Goal: Task Accomplishment & Management: Use online tool/utility

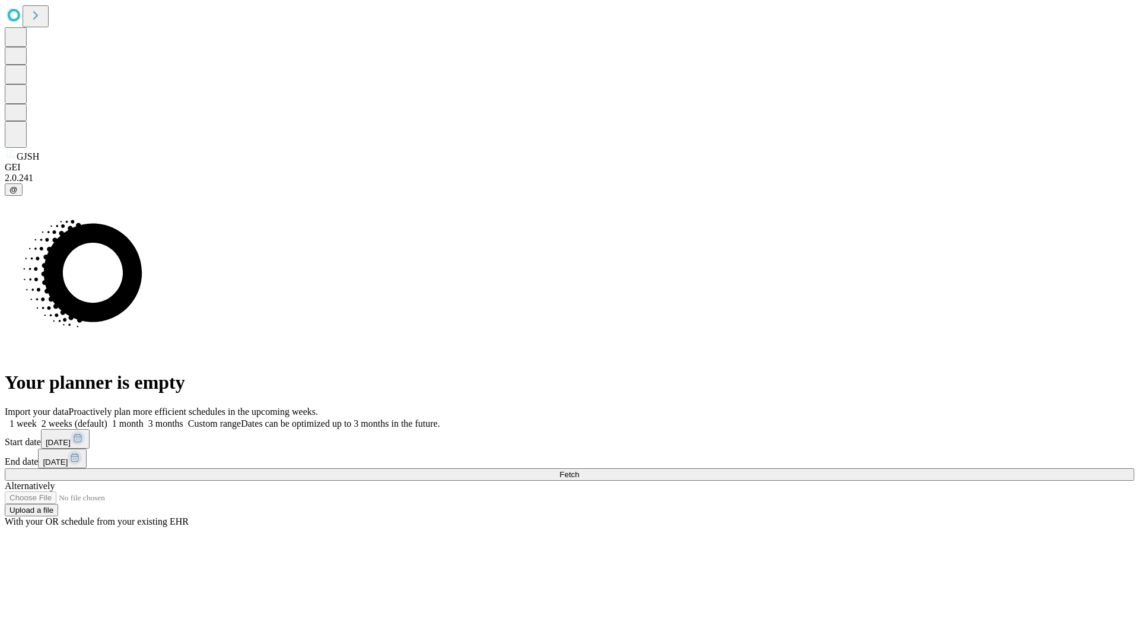
click at [579, 470] on span "Fetch" at bounding box center [569, 474] width 20 height 9
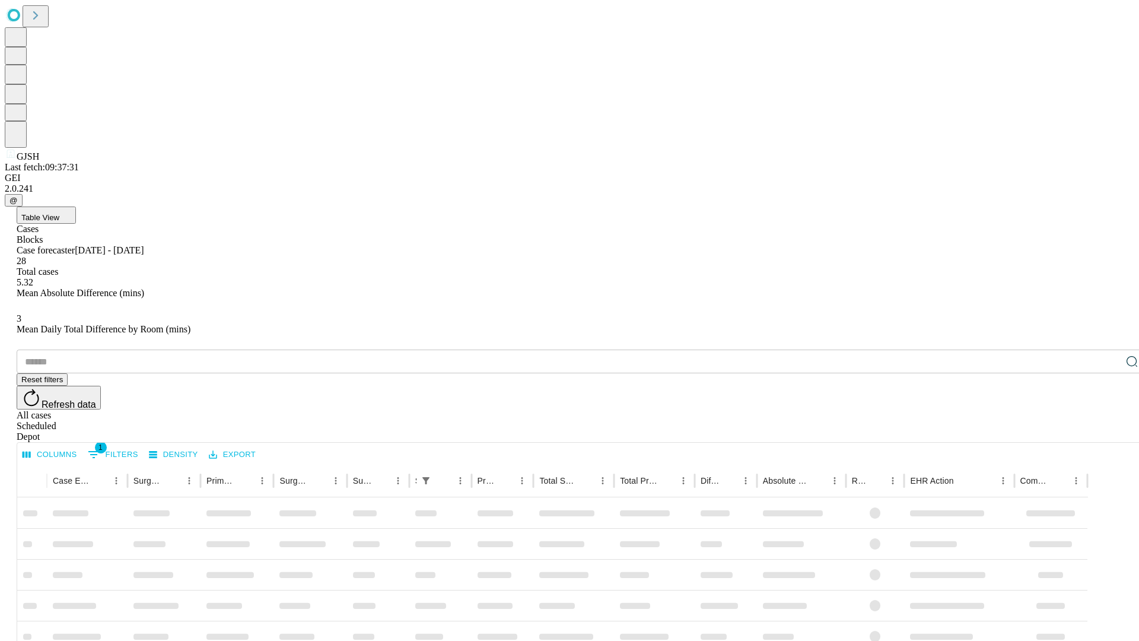
click at [1108, 431] on div "Depot" at bounding box center [582, 436] width 1130 height 11
